Goal: Use online tool/utility

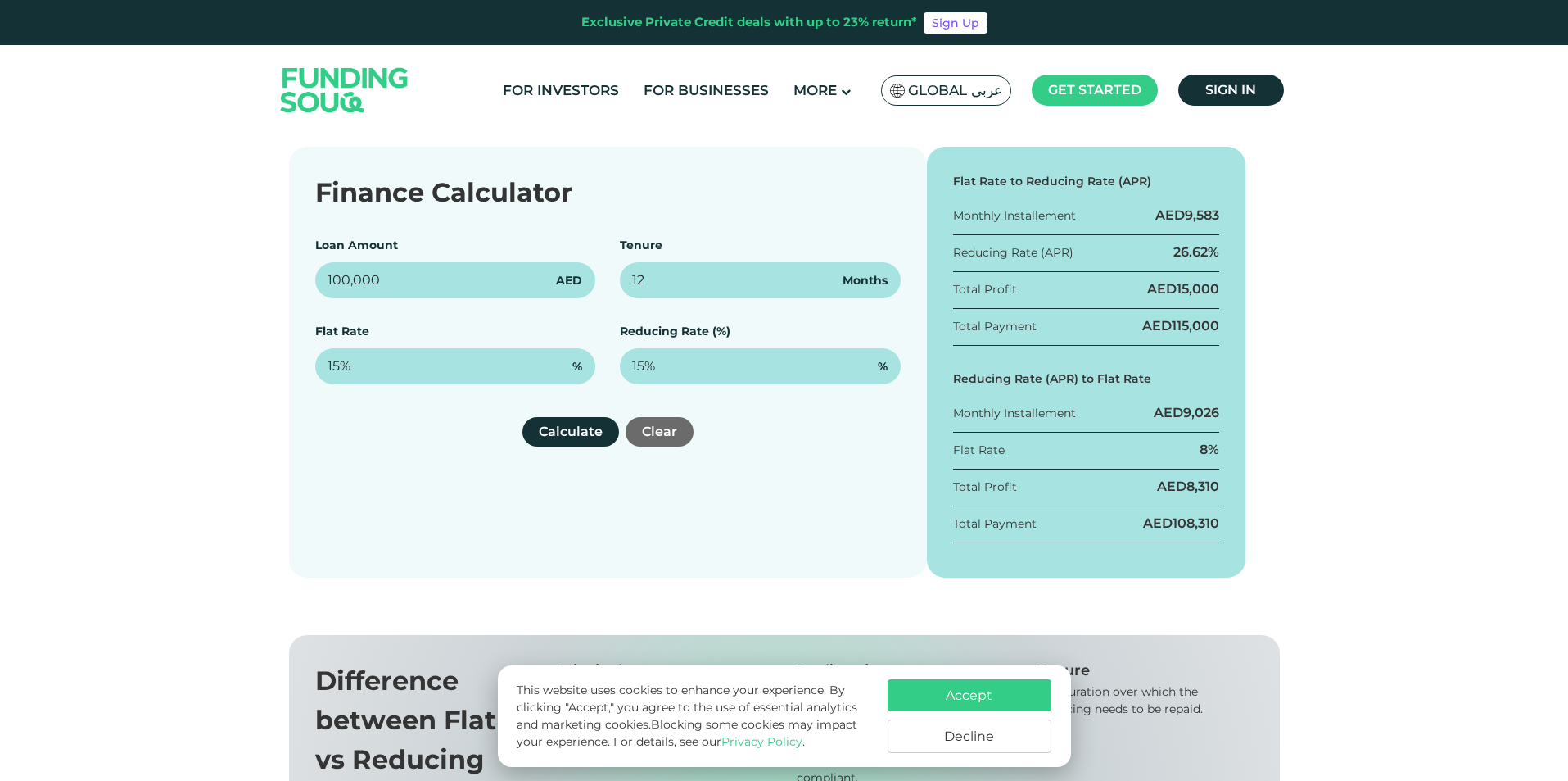
scroll to position [245, 0]
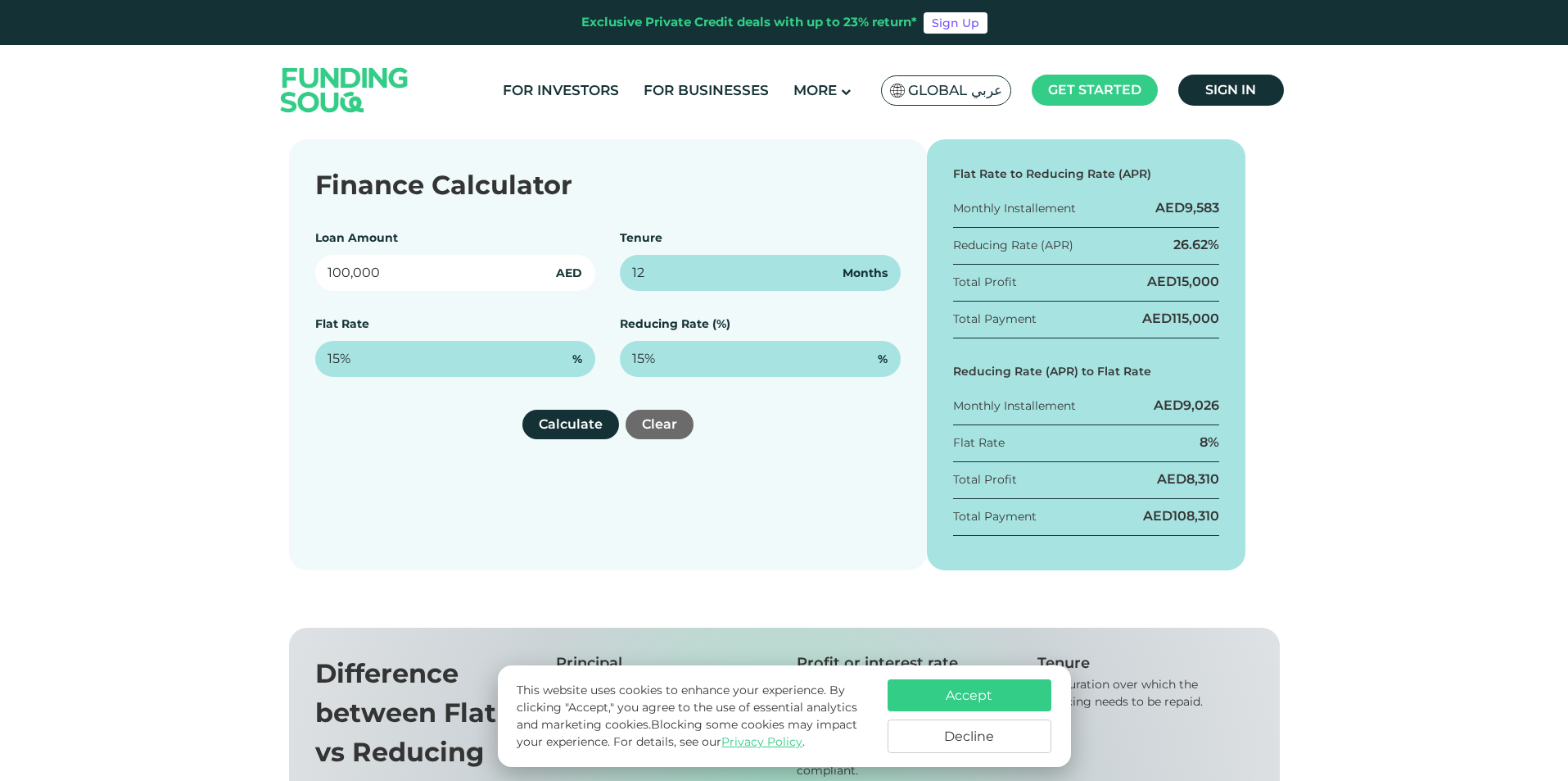
click at [547, 277] on input "100,000" at bounding box center [456, 272] width 281 height 36
type input "200,000"
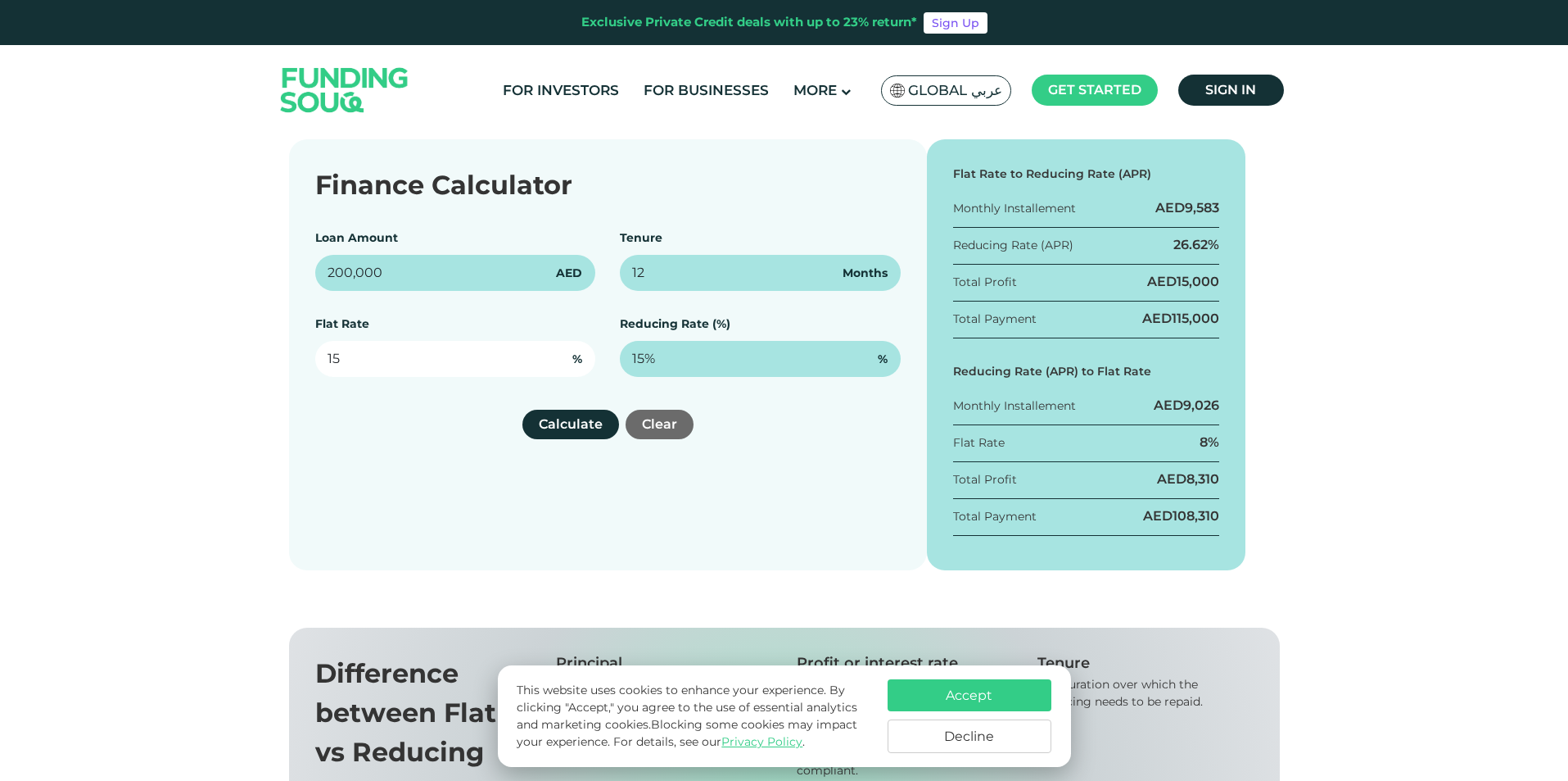
click at [460, 363] on input "15" at bounding box center [456, 359] width 281 height 36
type input "1"
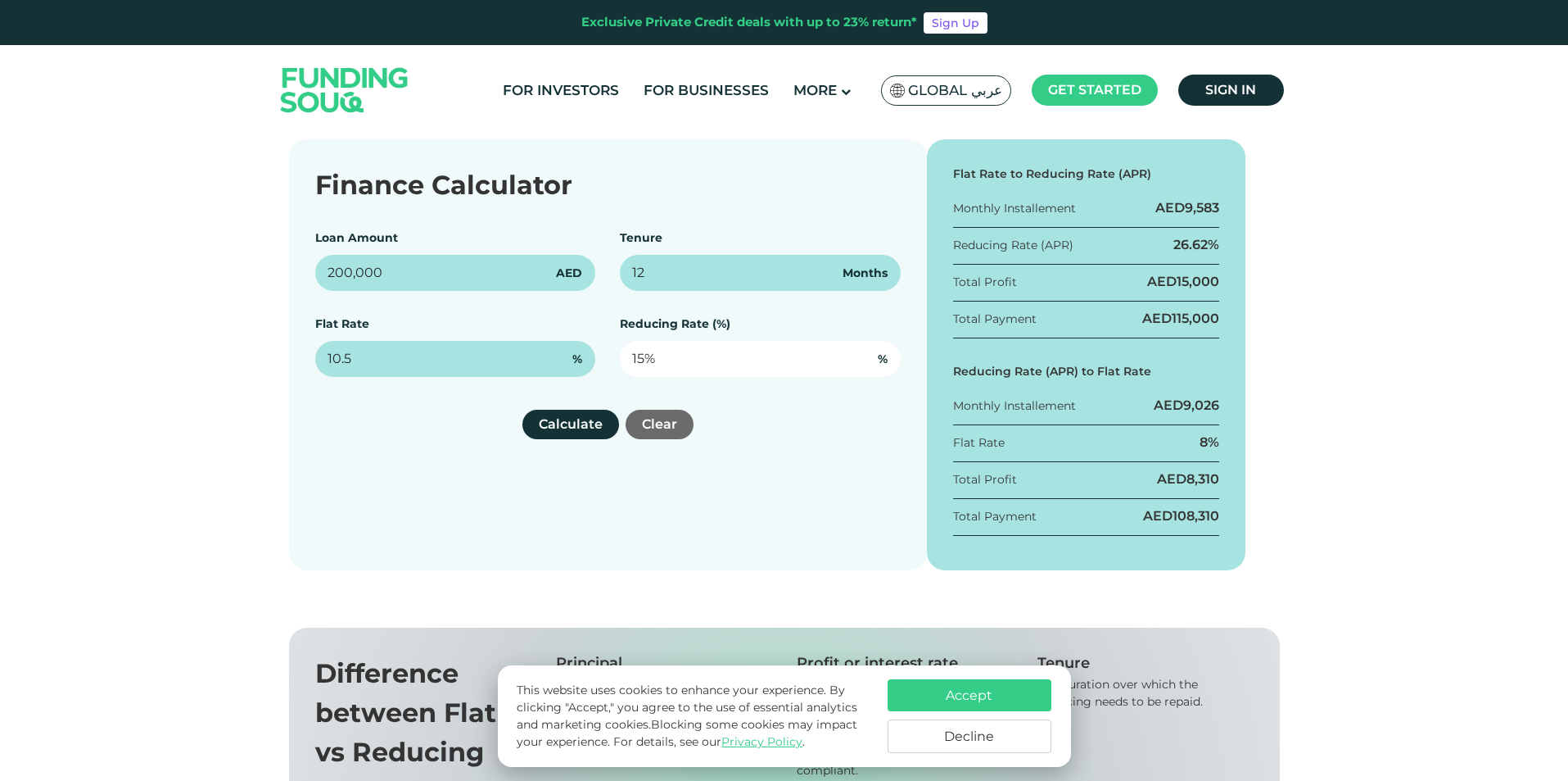
type input "10.5%"
click at [688, 352] on input "15" at bounding box center [761, 359] width 281 height 36
type input "1"
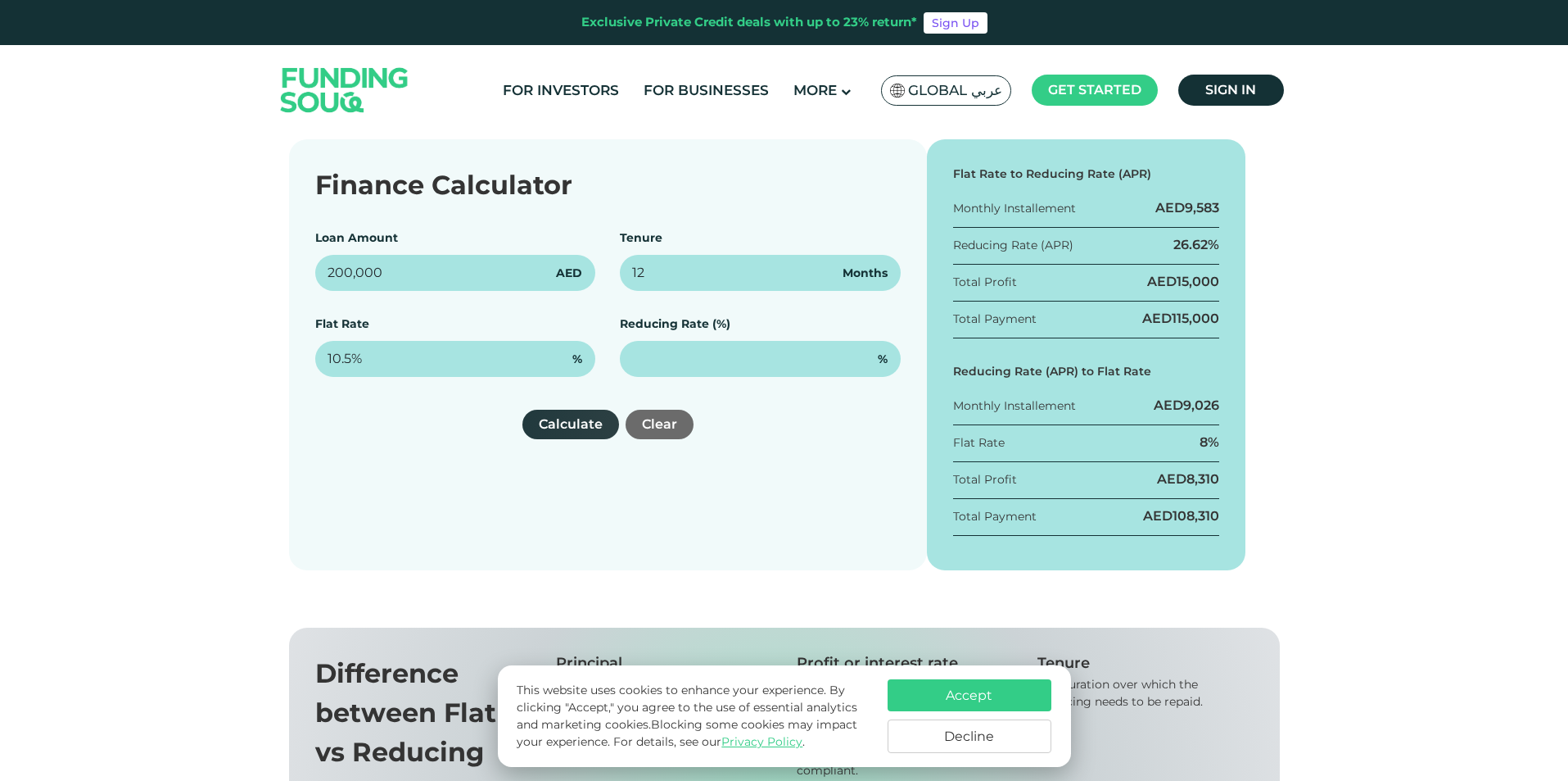
click at [578, 425] on button "Calculate" at bounding box center [570, 424] width 96 height 30
click at [522, 409] on button "Calculate" at bounding box center [570, 424] width 96 height 30
